Goal: Navigation & Orientation: Find specific page/section

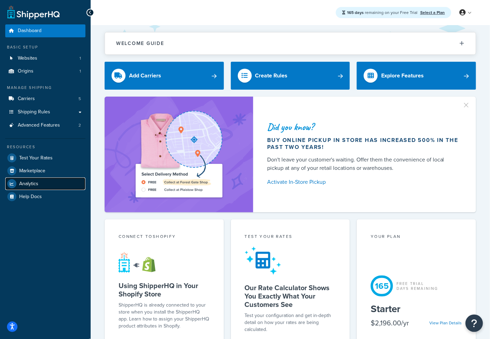
click at [45, 184] on link "Analytics" at bounding box center [45, 184] width 80 height 13
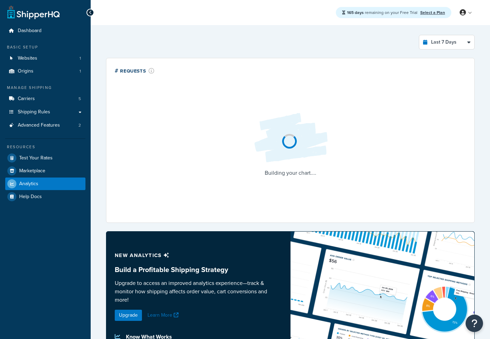
select select "last_7_days"
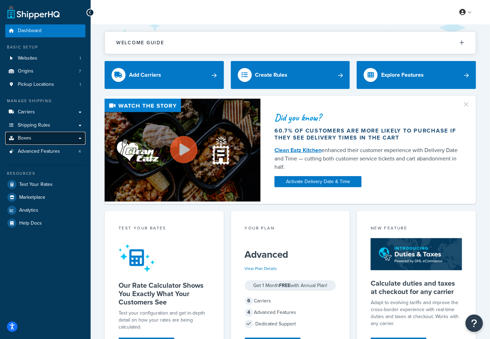
click at [58, 141] on link "Boxes" at bounding box center [45, 138] width 80 height 13
